Goal: Entertainment & Leisure: Consume media (video, audio)

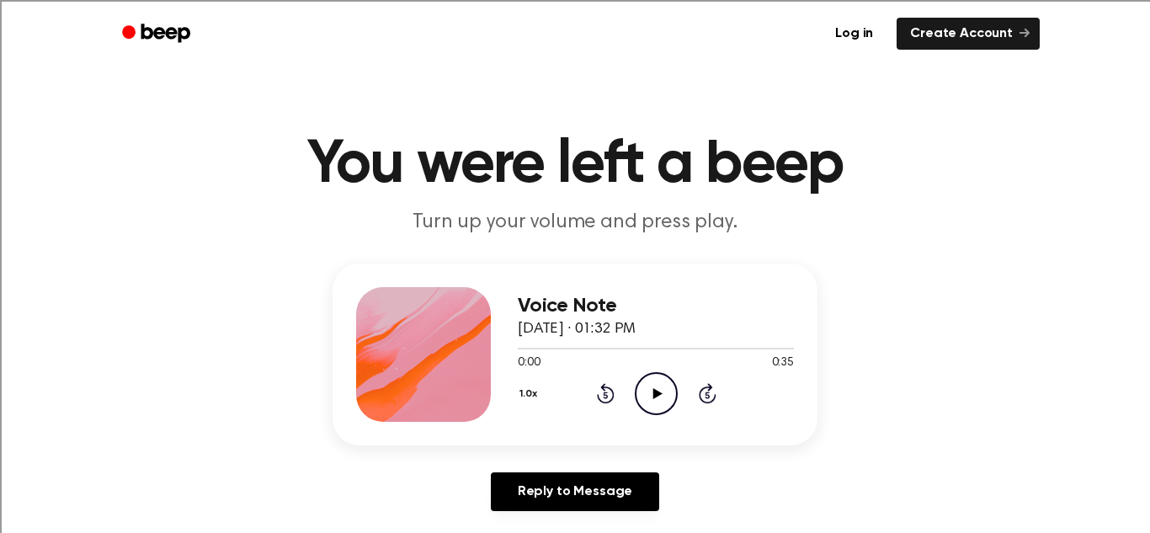
click at [655, 380] on icon "Play Audio" at bounding box center [656, 393] width 43 height 43
click at [656, 384] on icon "Play Audio" at bounding box center [656, 393] width 43 height 43
click at [654, 390] on icon at bounding box center [656, 393] width 9 height 11
click at [657, 380] on icon "Play Audio" at bounding box center [656, 393] width 43 height 43
